Goal: Task Accomplishment & Management: Complete application form

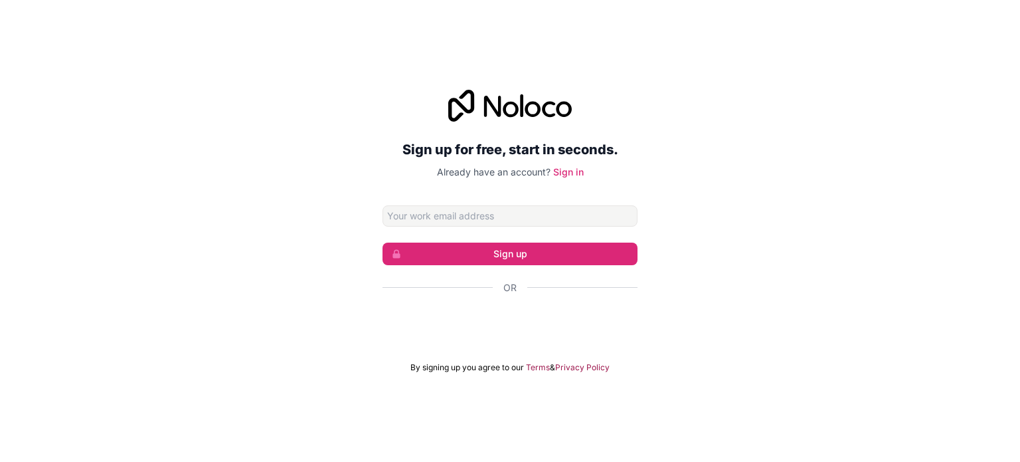
click at [559, 213] on input "Email address" at bounding box center [510, 215] width 255 height 21
type input "[EMAIL_ADDRESS][DOMAIN_NAME]"
click at [521, 240] on form "[EMAIL_ADDRESS][DOMAIN_NAME] Sign up Or By signing up you agree to our Terms & …" at bounding box center [510, 288] width 255 height 167
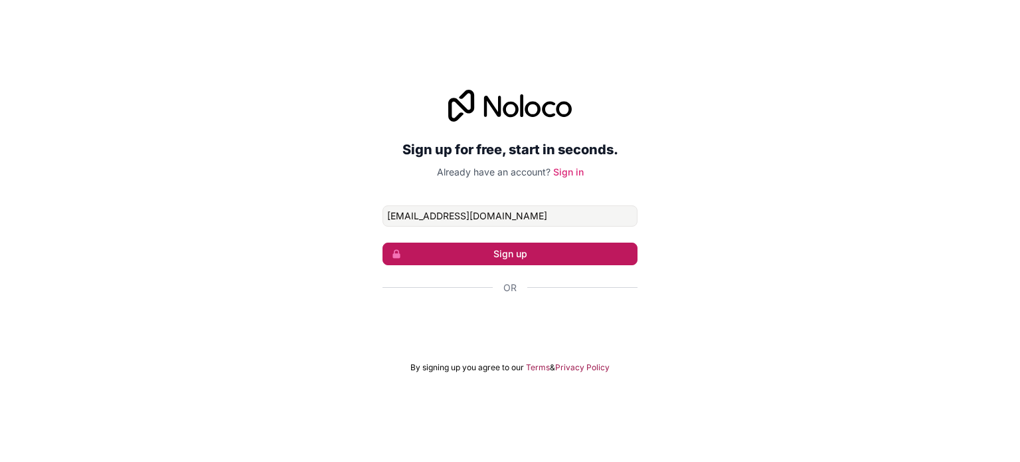
click at [522, 242] on button "Sign up" at bounding box center [510, 253] width 255 height 23
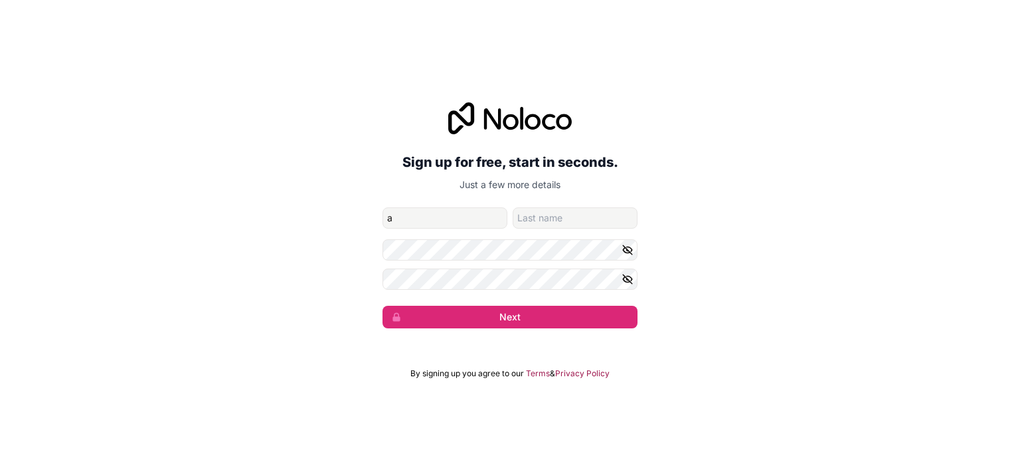
type input "an"
type input "huynh"
type input "a"
click at [438, 262] on form "[EMAIL_ADDRESS][DOMAIN_NAME] a huynh Next" at bounding box center [510, 267] width 255 height 121
click at [634, 249] on button "button" at bounding box center [630, 249] width 16 height 21
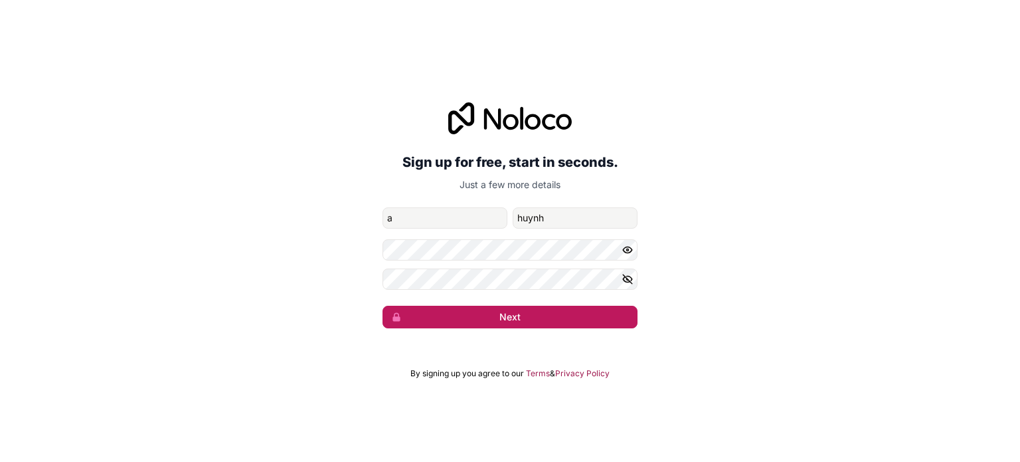
click at [518, 312] on button "Next" at bounding box center [510, 317] width 255 height 23
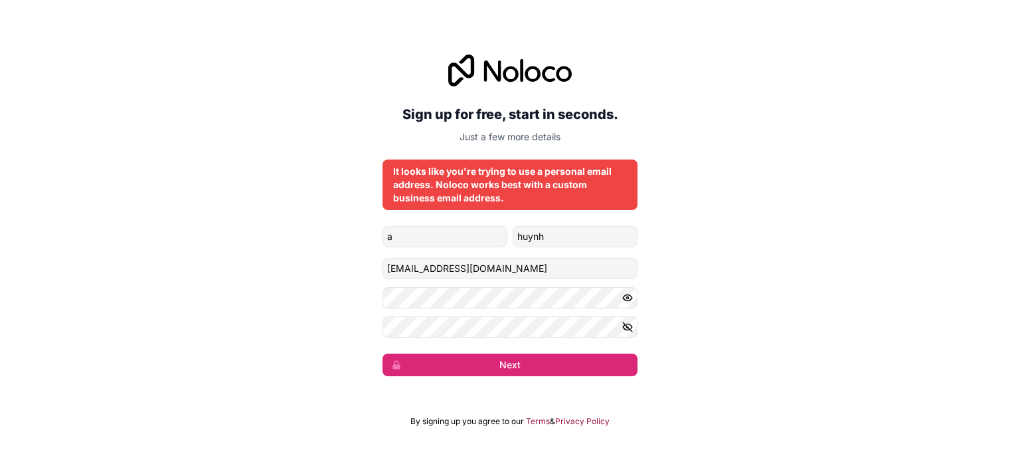
click at [631, 333] on button "button" at bounding box center [630, 326] width 16 height 21
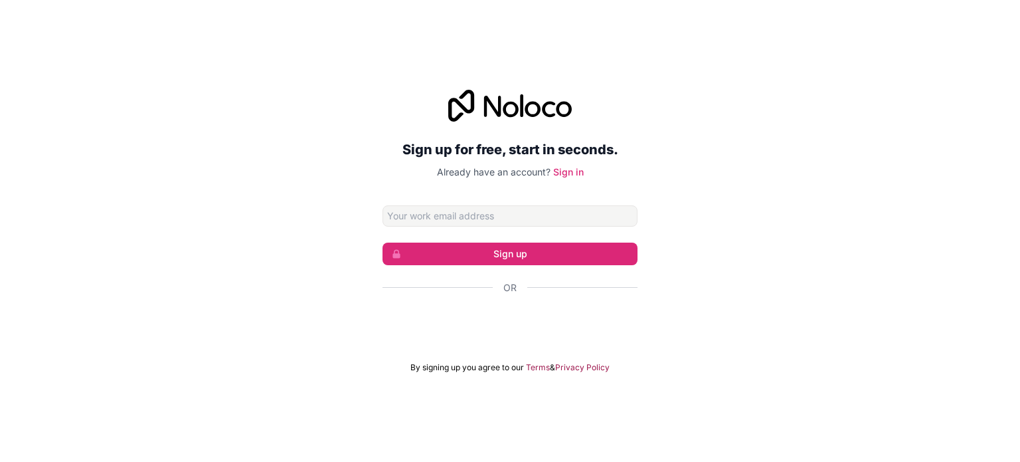
click at [543, 204] on div "Sign up for free, start in seconds. Already have an account? Sign in Sign up Or…" at bounding box center [510, 231] width 255 height 283
click at [456, 212] on input "Email address" at bounding box center [510, 215] width 255 height 21
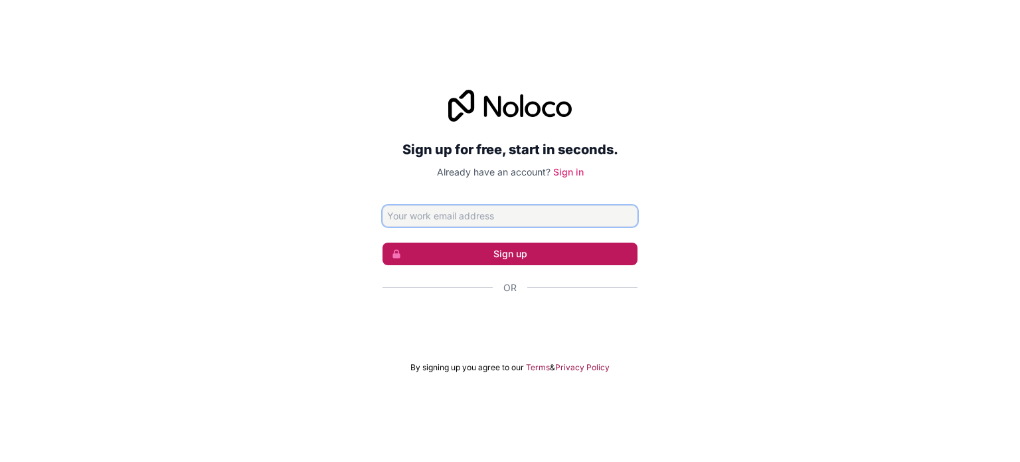
type input "[EMAIL_ADDRESS][DOMAIN_NAME]"
click at [545, 254] on button "Sign up" at bounding box center [510, 253] width 255 height 23
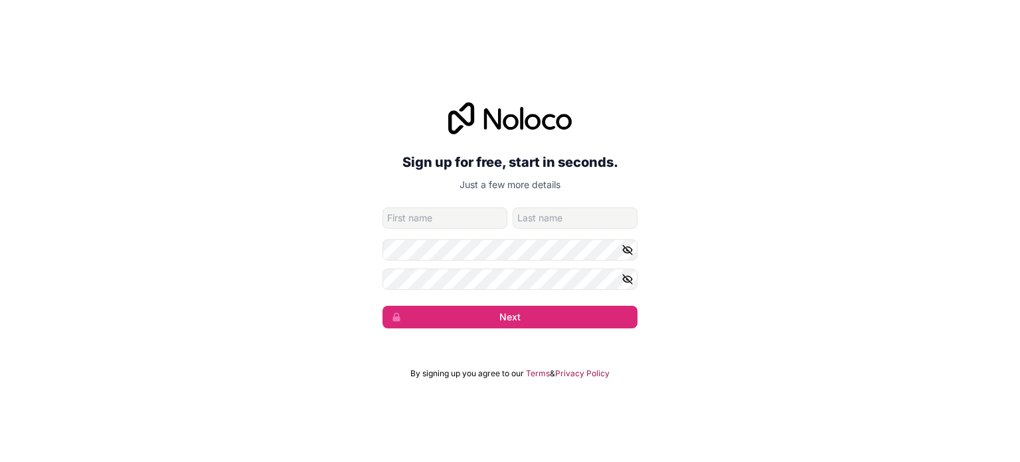
click at [490, 216] on input "given-name" at bounding box center [445, 217] width 125 height 21
type input "an"
type input "huynh"
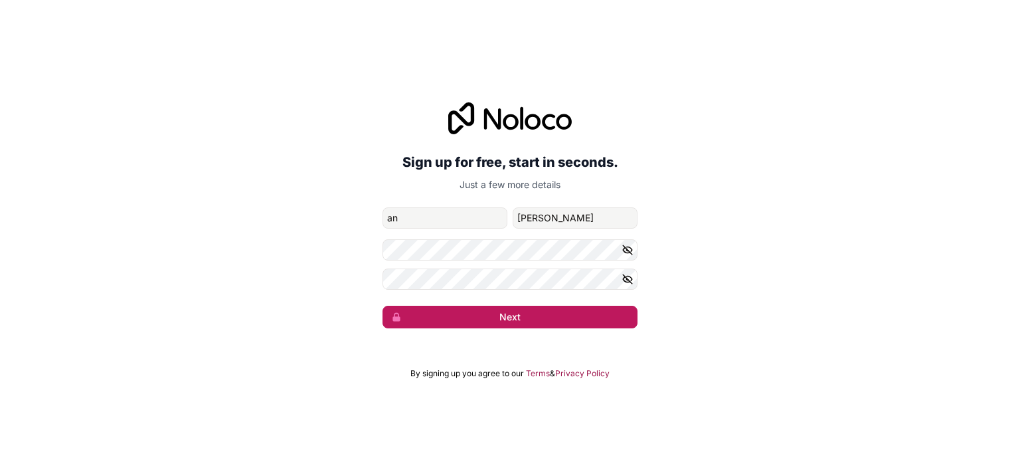
click at [553, 313] on button "Next" at bounding box center [510, 317] width 255 height 23
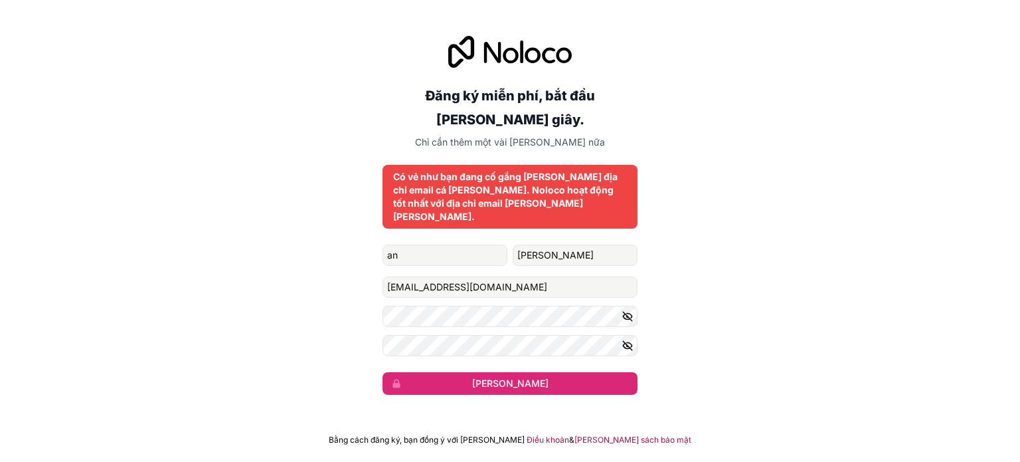
click at [429, 201] on font "Có vẻ như bạn đang cố gắng sử dụng địa chỉ email cá nhân. Noloco hoạt động tốt …" at bounding box center [505, 196] width 225 height 51
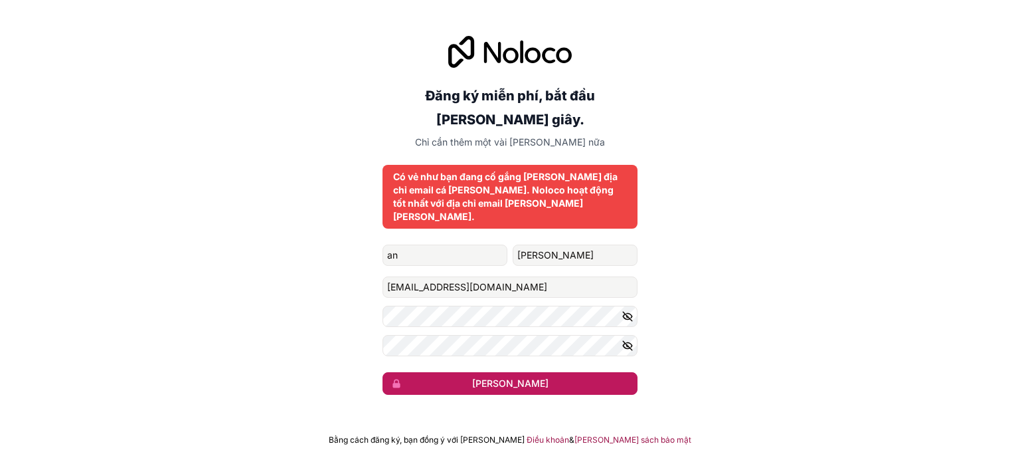
click at [552, 372] on button "Kế tiếp" at bounding box center [510, 383] width 255 height 23
